Goal: Transaction & Acquisition: Subscribe to service/newsletter

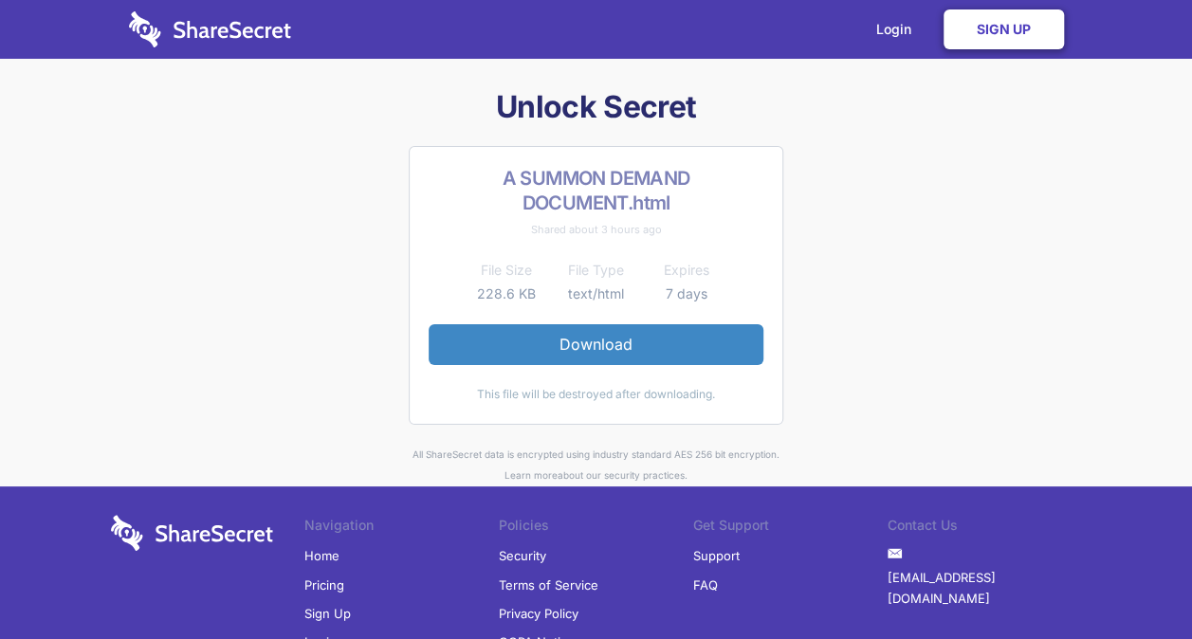
click at [1027, 32] on link "Sign Up" at bounding box center [1004, 29] width 120 height 40
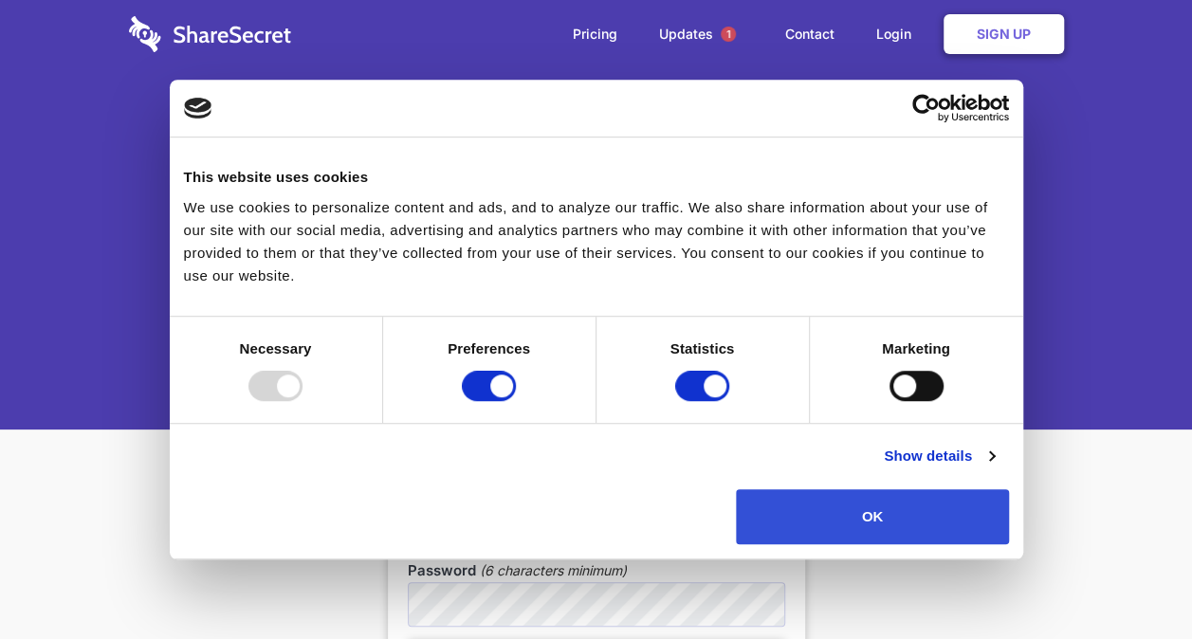
click at [874, 525] on button "OK" at bounding box center [872, 516] width 272 height 55
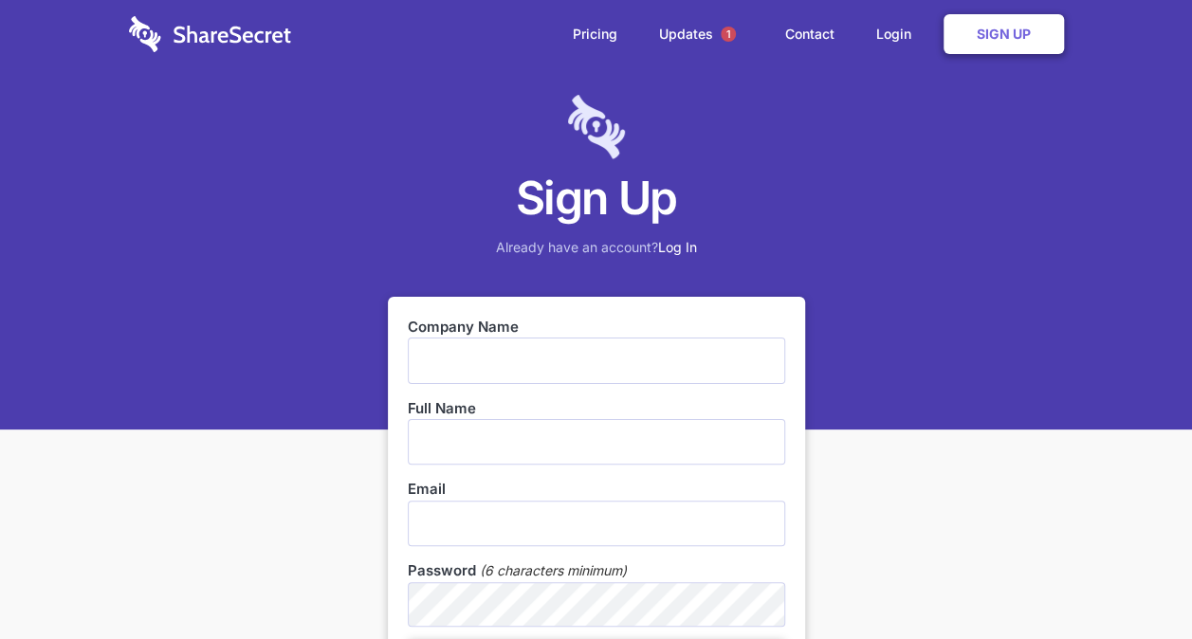
click at [1073, 347] on div "Sign Up Already have an account? Log In" at bounding box center [596, 215] width 1192 height 430
